Goal: Check status: Check status

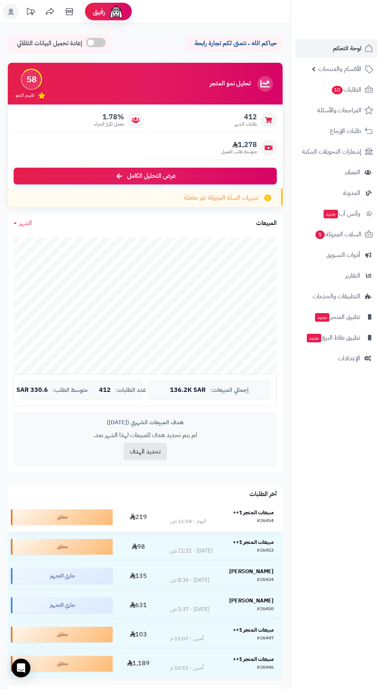
click at [260, 509] on strong "مبيعات المتجر 1++" at bounding box center [253, 513] width 41 height 8
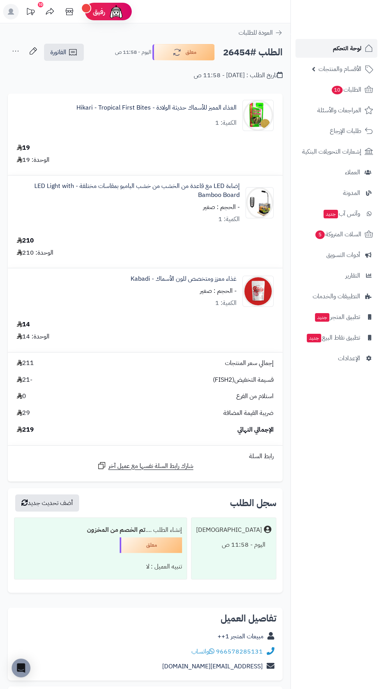
click at [353, 47] on span "لوحة التحكم" at bounding box center [347, 48] width 28 height 11
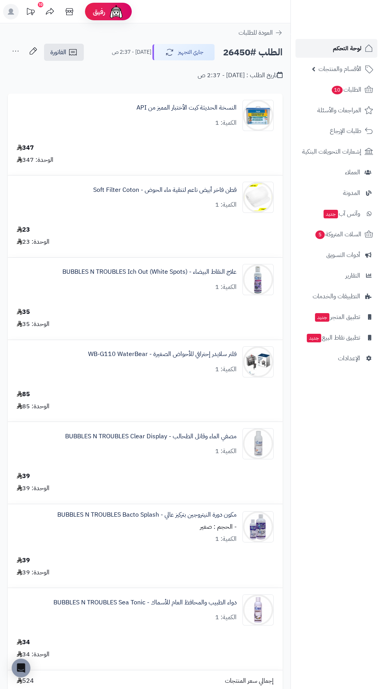
click at [341, 52] on span "لوحة التحكم" at bounding box center [347, 48] width 28 height 11
